Goal: Task Accomplishment & Management: Manage account settings

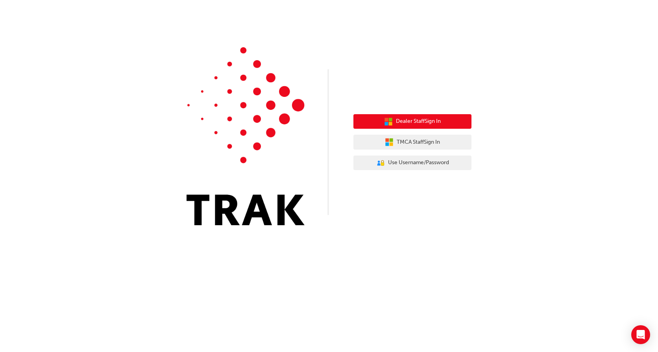
click at [418, 117] on span "Dealer Staff Sign In" at bounding box center [418, 121] width 45 height 9
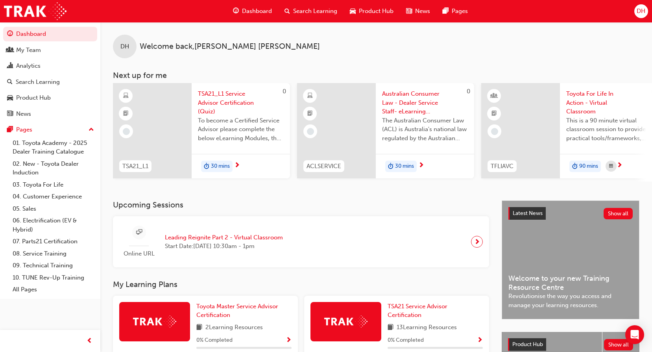
click at [641, 10] on span "DH" at bounding box center [641, 11] width 9 height 9
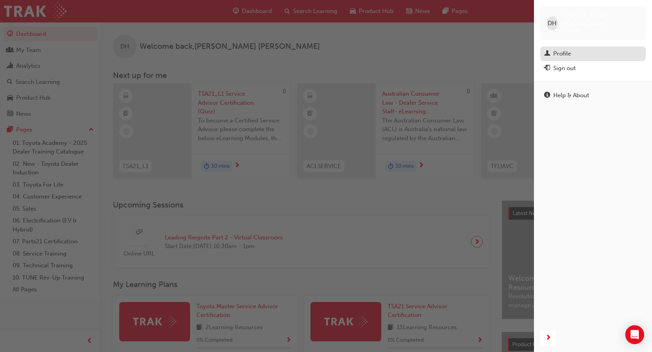
click at [563, 49] on div "Profile" at bounding box center [563, 53] width 18 height 9
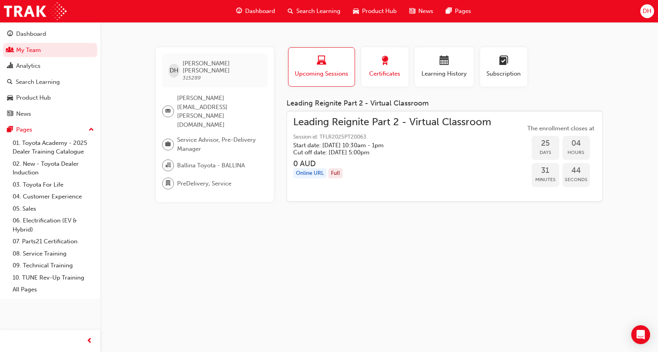
click at [389, 57] on span "award-icon" at bounding box center [384, 61] width 9 height 11
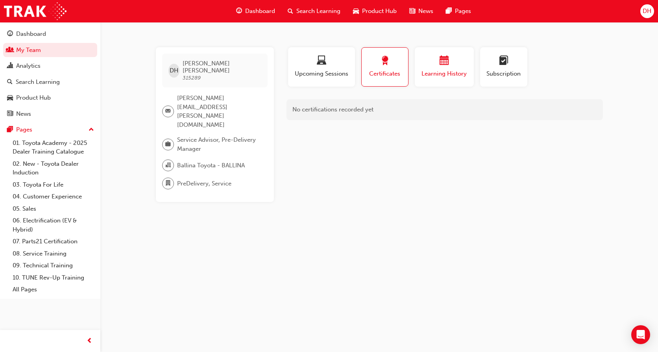
click at [437, 59] on div "button" at bounding box center [444, 62] width 47 height 12
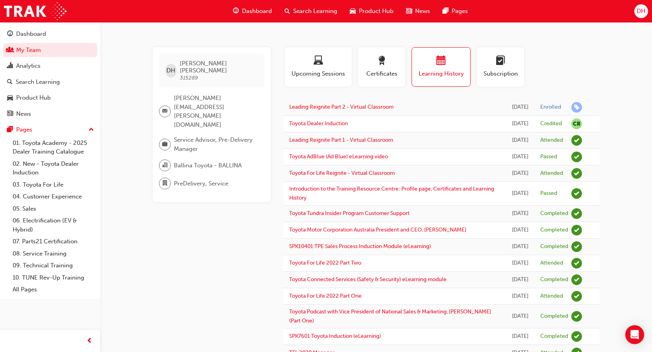
click at [641, 11] on span "DH" at bounding box center [641, 11] width 9 height 9
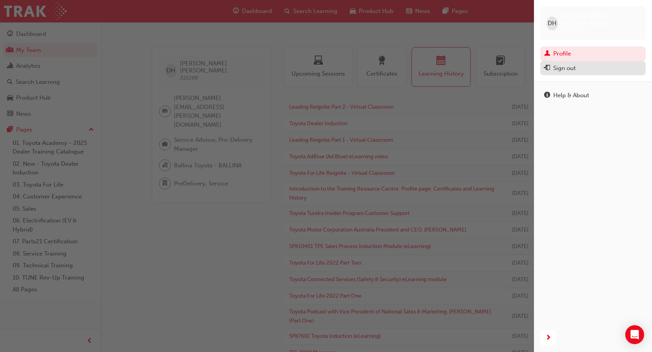
click at [573, 64] on div "Sign out" at bounding box center [565, 68] width 22 height 9
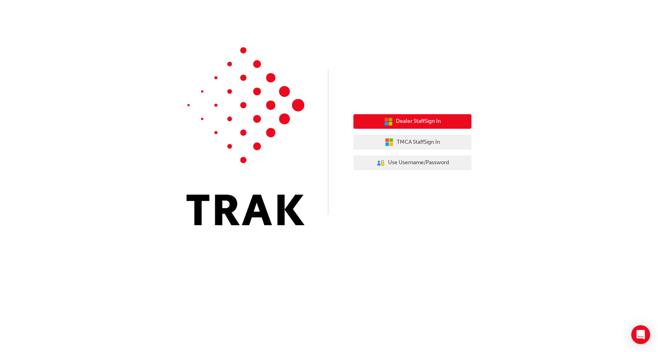
click at [418, 120] on span "Dealer Staff Sign In" at bounding box center [418, 121] width 45 height 9
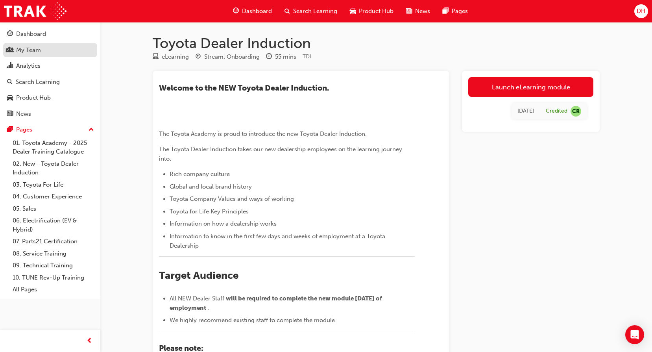
click at [26, 49] on div "My Team" at bounding box center [28, 50] width 25 height 9
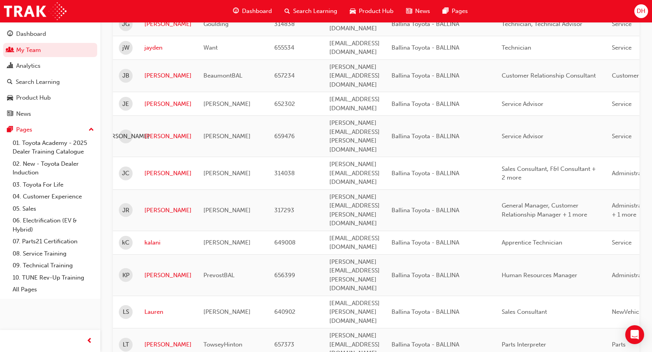
scroll to position [630, 0]
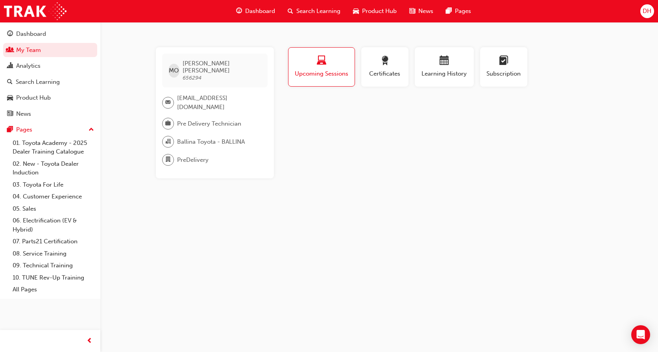
click at [328, 72] on span "Upcoming Sessions" at bounding box center [322, 73] width 54 height 9
click at [393, 72] on span "Certificates" at bounding box center [384, 73] width 35 height 9
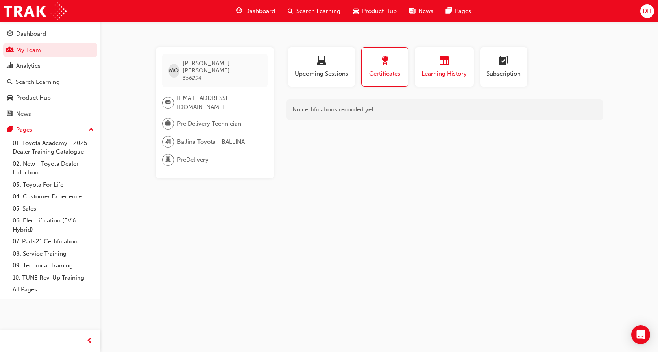
click at [446, 60] on span "calendar-icon" at bounding box center [444, 61] width 9 height 11
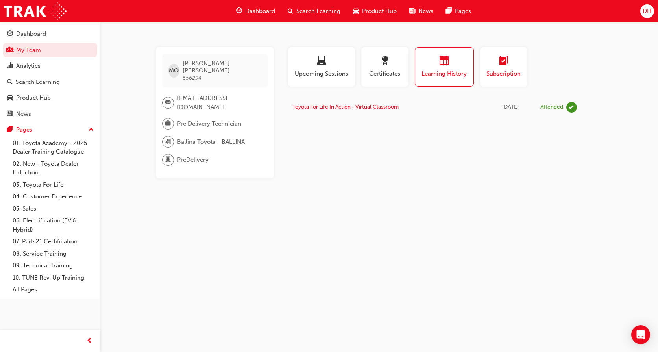
click at [501, 65] on span "learningplan-icon" at bounding box center [503, 61] width 9 height 11
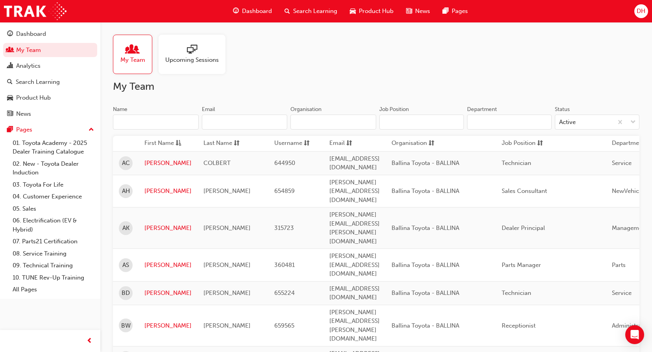
click at [188, 59] on span "Upcoming Sessions" at bounding box center [192, 60] width 54 height 9
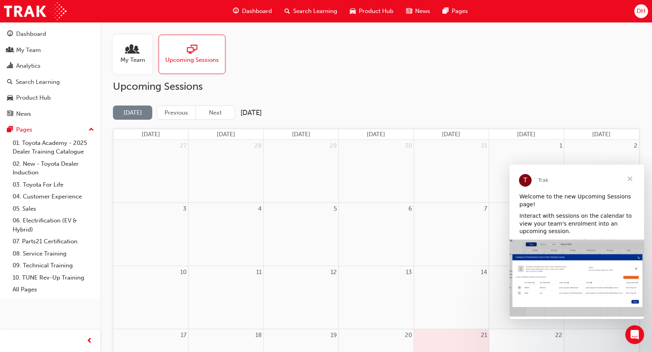
click at [632, 176] on span "Close" at bounding box center [630, 179] width 28 height 28
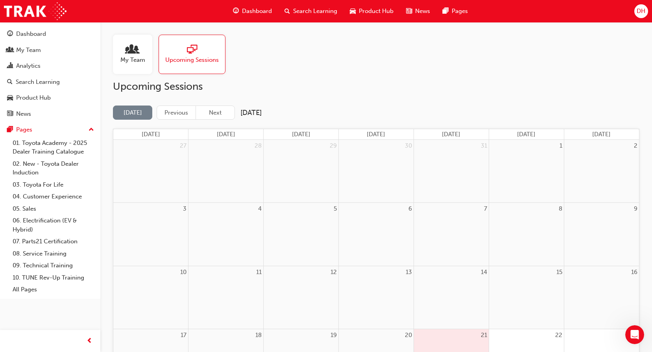
click at [132, 53] on span "people-icon" at bounding box center [133, 49] width 10 height 11
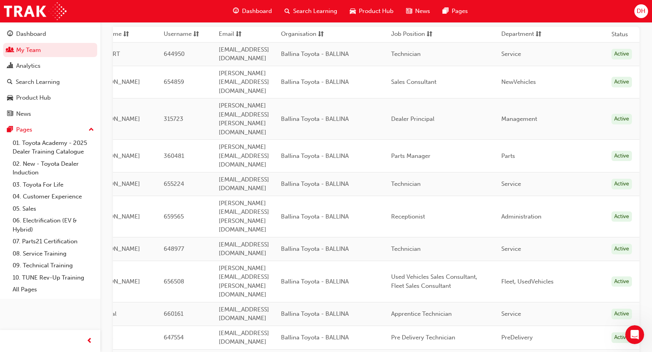
scroll to position [157, 0]
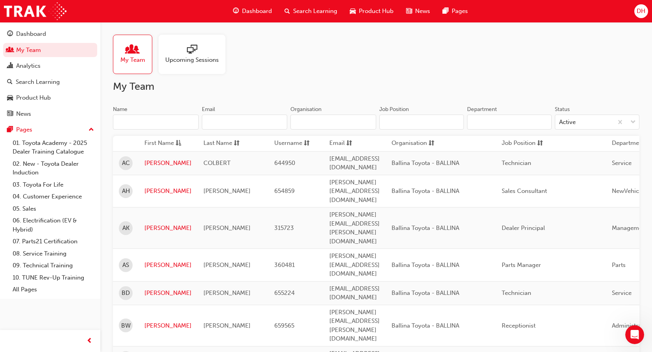
click at [645, 11] on span "DH" at bounding box center [641, 11] width 9 height 9
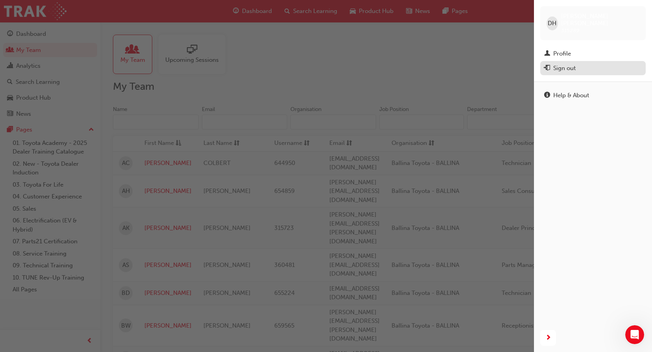
click at [562, 64] on div "Sign out" at bounding box center [565, 68] width 22 height 9
